Goal: Task Accomplishment & Management: Manage account settings

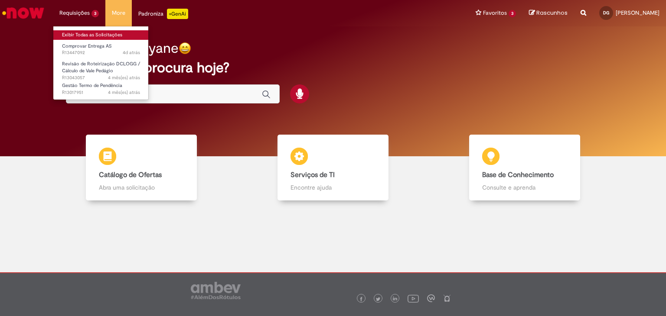
click at [82, 33] on link "Exibir Todas as Solicitações" at bounding box center [100, 35] width 95 height 10
click at [94, 32] on link "Exibir Todas as Solicitações" at bounding box center [100, 35] width 95 height 10
click at [81, 35] on link "Exibir Todas as Solicitações" at bounding box center [100, 35] width 95 height 10
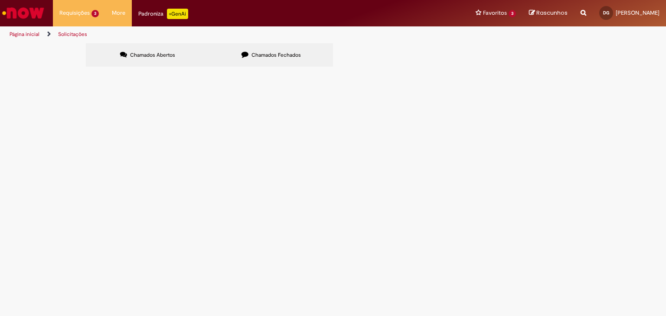
click at [275, 57] on span "Chamados Fechados" at bounding box center [275, 55] width 49 height 7
click at [0, 0] on span "DEVOLUÇÃO PALETES REF A [DATE]" at bounding box center [0, 0] width 0 height 0
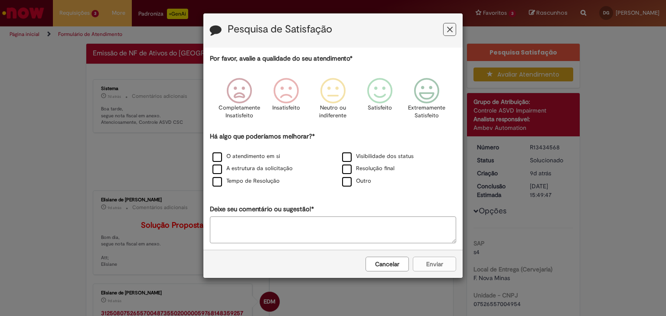
click at [381, 267] on button "Cancelar" at bounding box center [386, 264] width 43 height 15
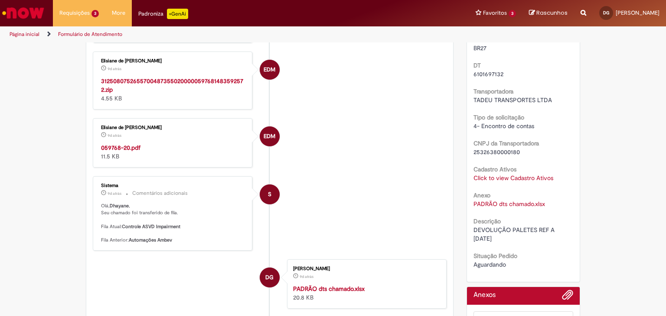
scroll to position [347, 0]
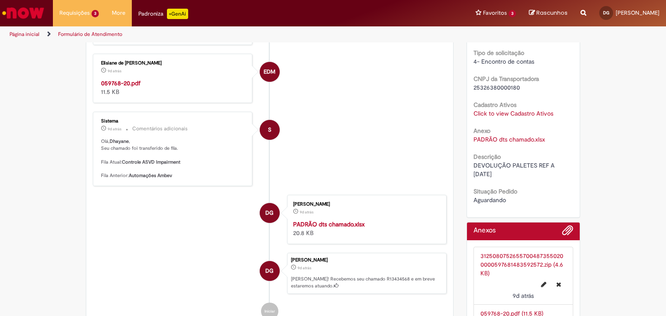
click at [496, 140] on link "PADRÃO dts chamado.xlsx" at bounding box center [509, 140] width 72 height 8
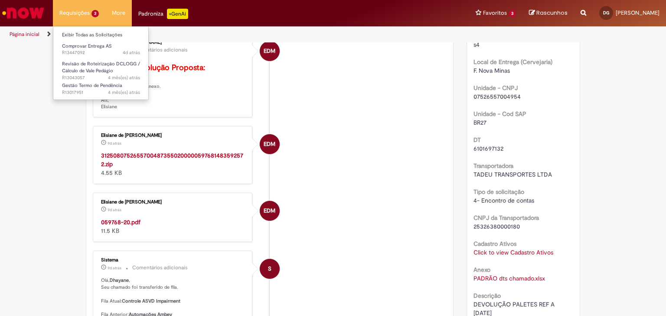
scroll to position [130, 0]
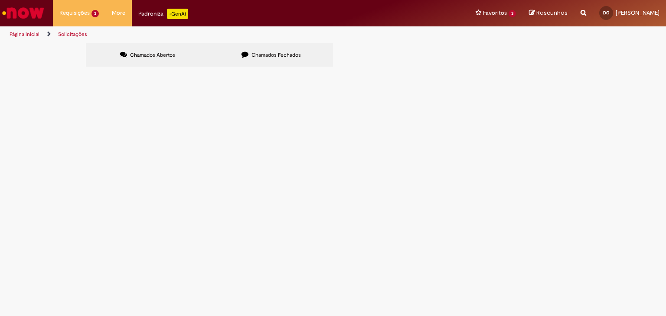
click at [258, 52] on span "Chamados Fechados" at bounding box center [275, 55] width 49 height 7
click at [161, 56] on span "Chamados Abertos" at bounding box center [152, 55] width 45 height 7
click at [0, 0] on span "Comprovar Entrega AS" at bounding box center [0, 0] width 0 height 0
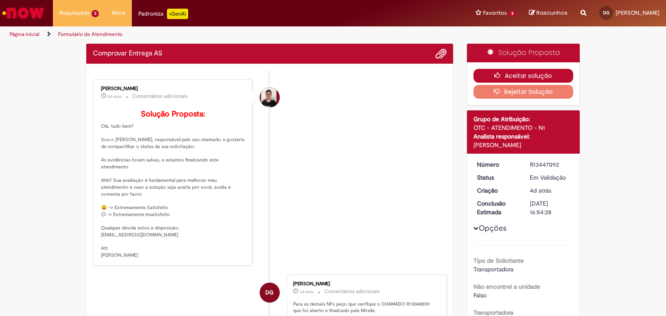
click at [533, 75] on button "Aceitar solução" at bounding box center [523, 76] width 100 height 14
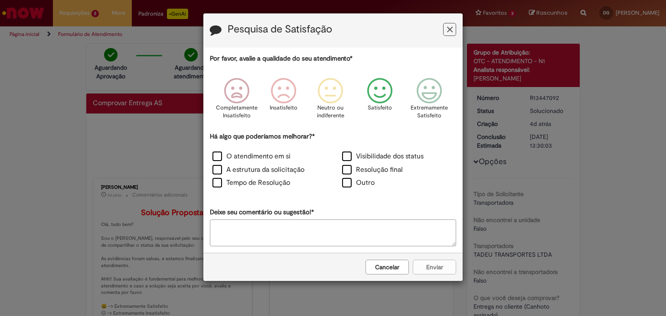
click at [382, 94] on icon "Feedback" at bounding box center [380, 91] width 33 height 26
click at [217, 158] on label "O atendimento em si" at bounding box center [251, 157] width 78 height 10
click at [450, 268] on button "Enviar" at bounding box center [434, 267] width 43 height 15
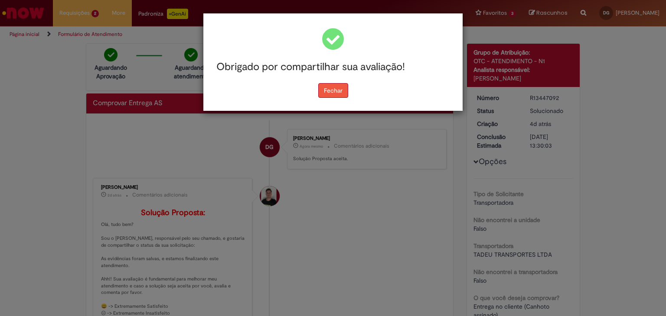
click at [340, 93] on button "Fechar" at bounding box center [333, 90] width 30 height 15
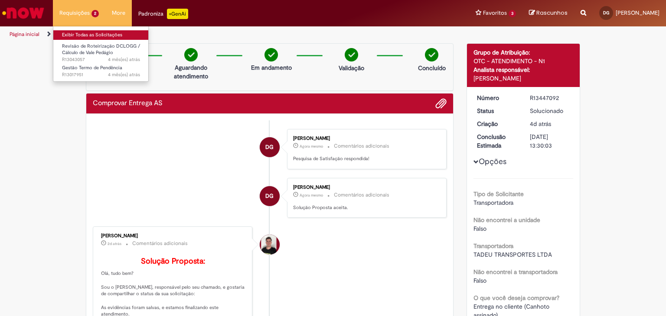
click at [83, 32] on link "Exibir Todas as Solicitações" at bounding box center [100, 35] width 95 height 10
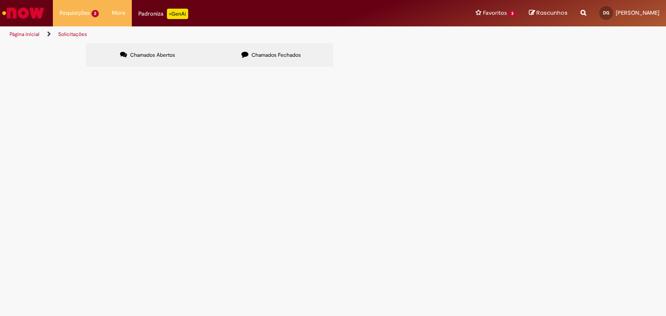
click at [288, 57] on span "Chamados Fechados" at bounding box center [275, 55] width 49 height 7
click at [0, 0] on span "DEVOLUCAO DE PALETES DT 6101956293 [PERSON_NAME]" at bounding box center [0, 0] width 0 height 0
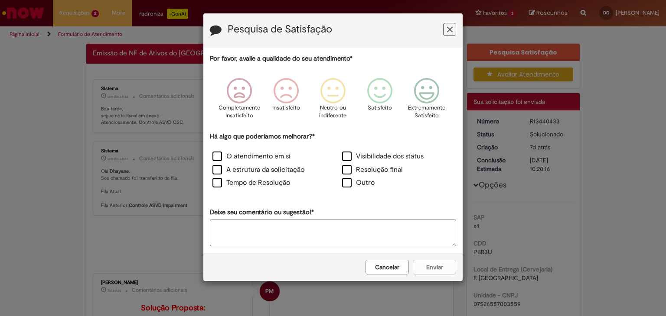
click at [385, 270] on button "Cancelar" at bounding box center [386, 267] width 43 height 15
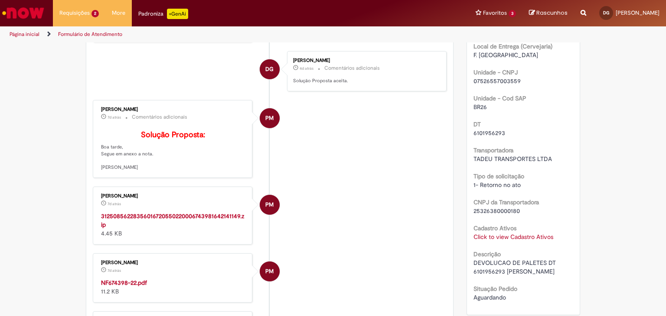
scroll to position [267, 0]
